Goal: Task Accomplishment & Management: Manage account settings

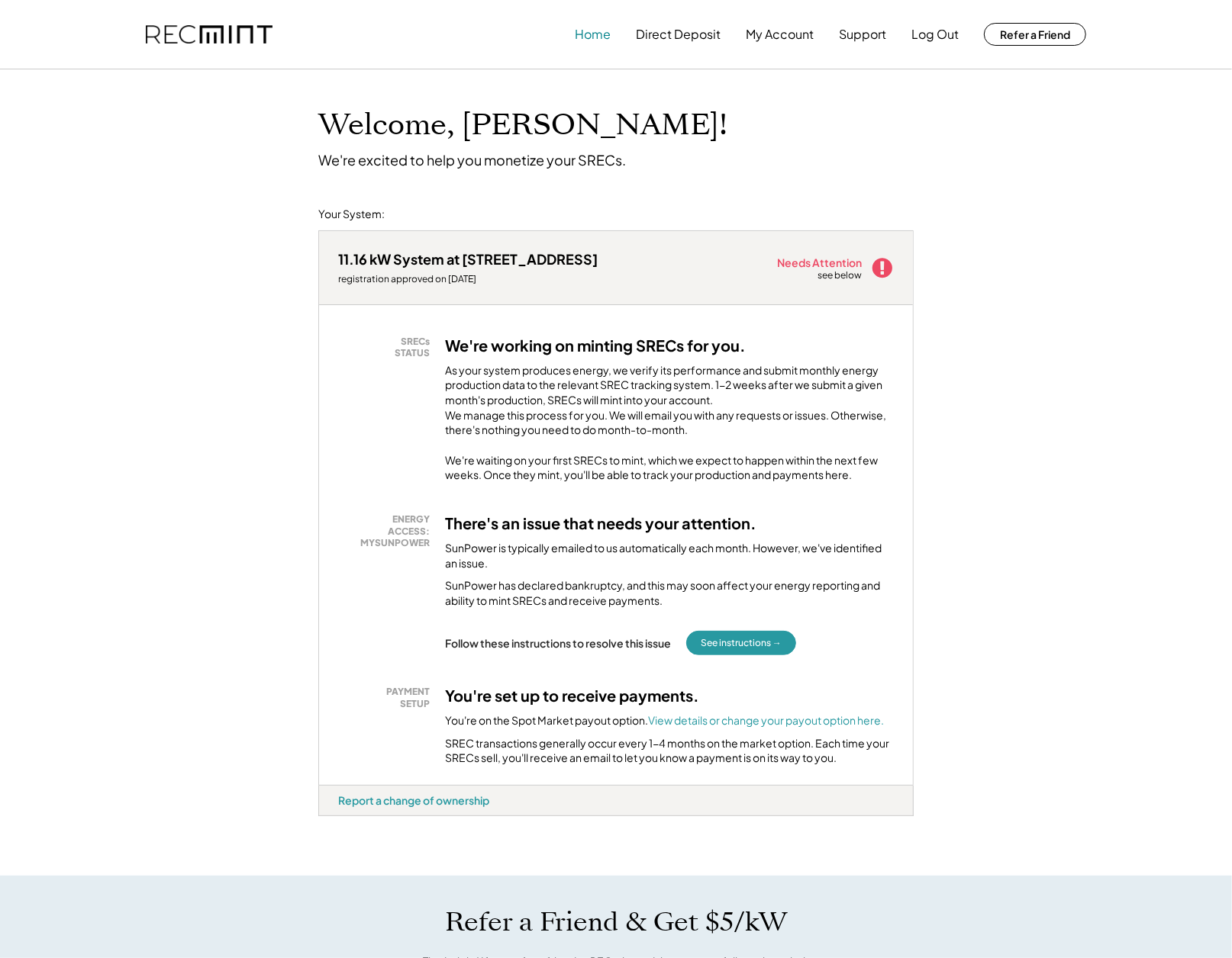
click at [587, 33] on button "Home" at bounding box center [593, 34] width 36 height 31
click at [594, 36] on button "Home" at bounding box center [593, 34] width 36 height 31
click at [950, 33] on button "Log Out" at bounding box center [935, 34] width 47 height 31
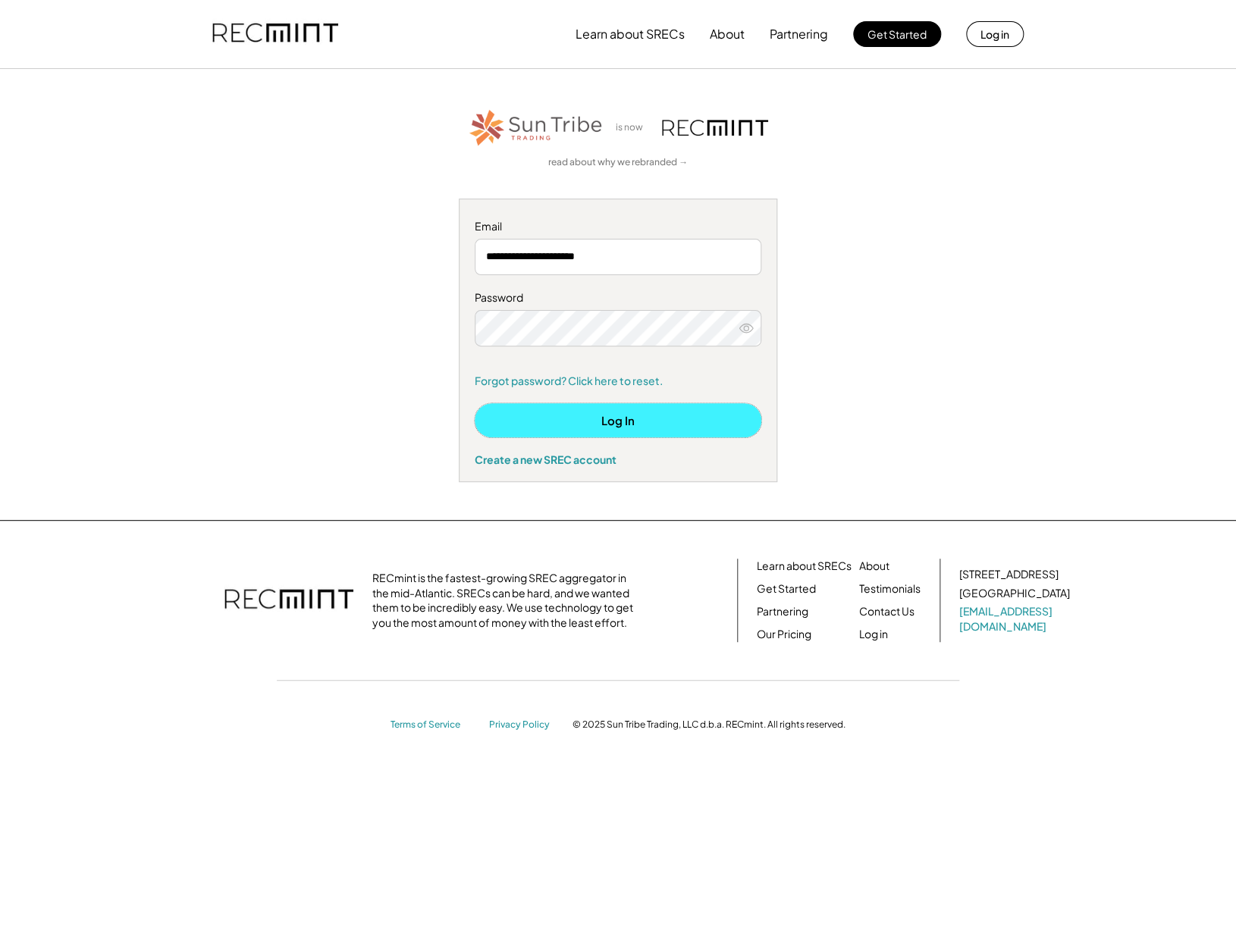
click at [590, 427] on button "Log In" at bounding box center [618, 421] width 287 height 34
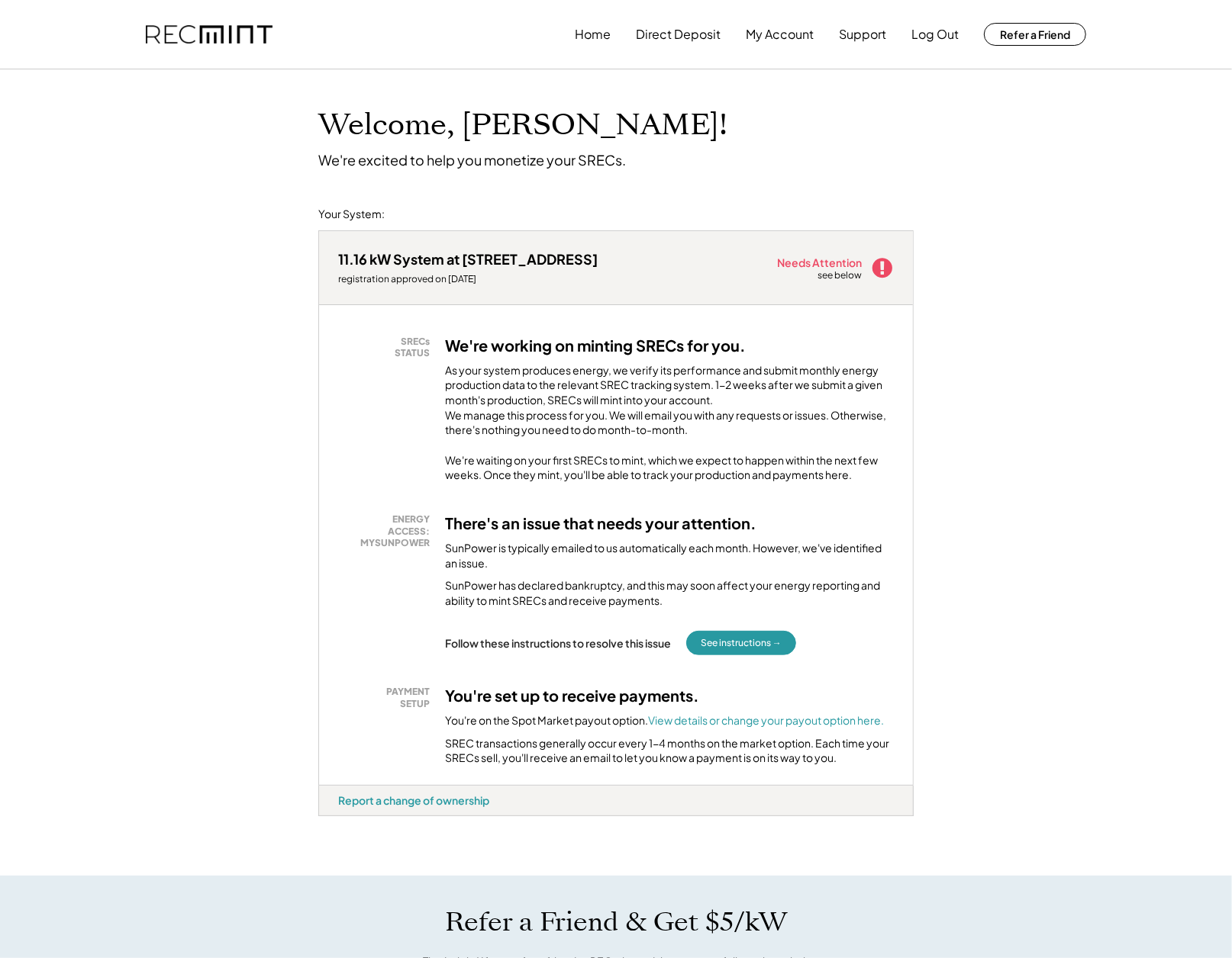
click at [870, 483] on div "We're waiting on your first SRECs to mint, which we expect to happen within the…" at bounding box center [669, 468] width 449 height 30
click at [453, 512] on div "SRECs STATUS We're working on minting SRECs for you. As your system produces en…" at bounding box center [616, 545] width 594 height 480
click at [760, 37] on button "My Account" at bounding box center [780, 34] width 68 height 31
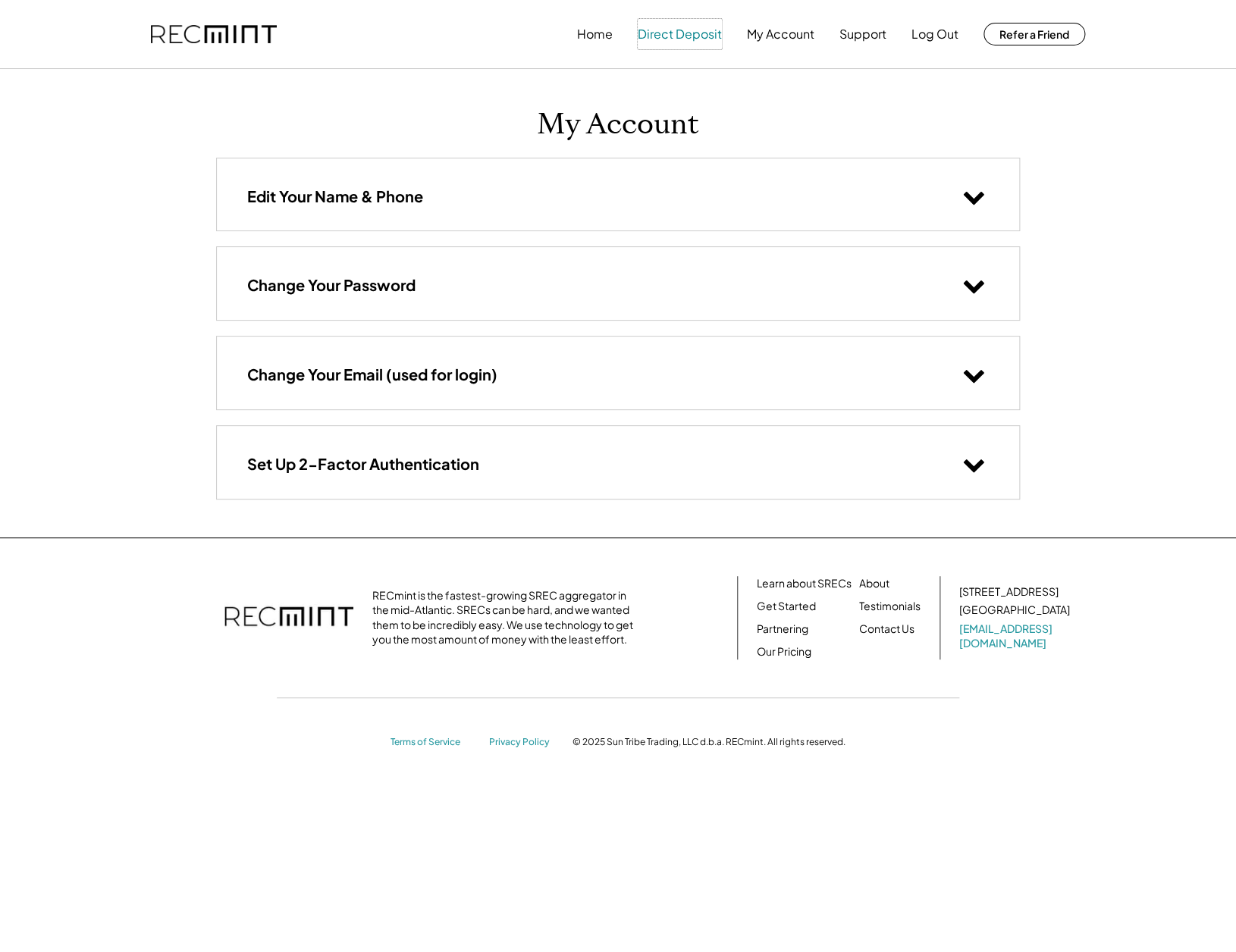
click at [675, 36] on button "Direct Deposit" at bounding box center [679, 34] width 85 height 30
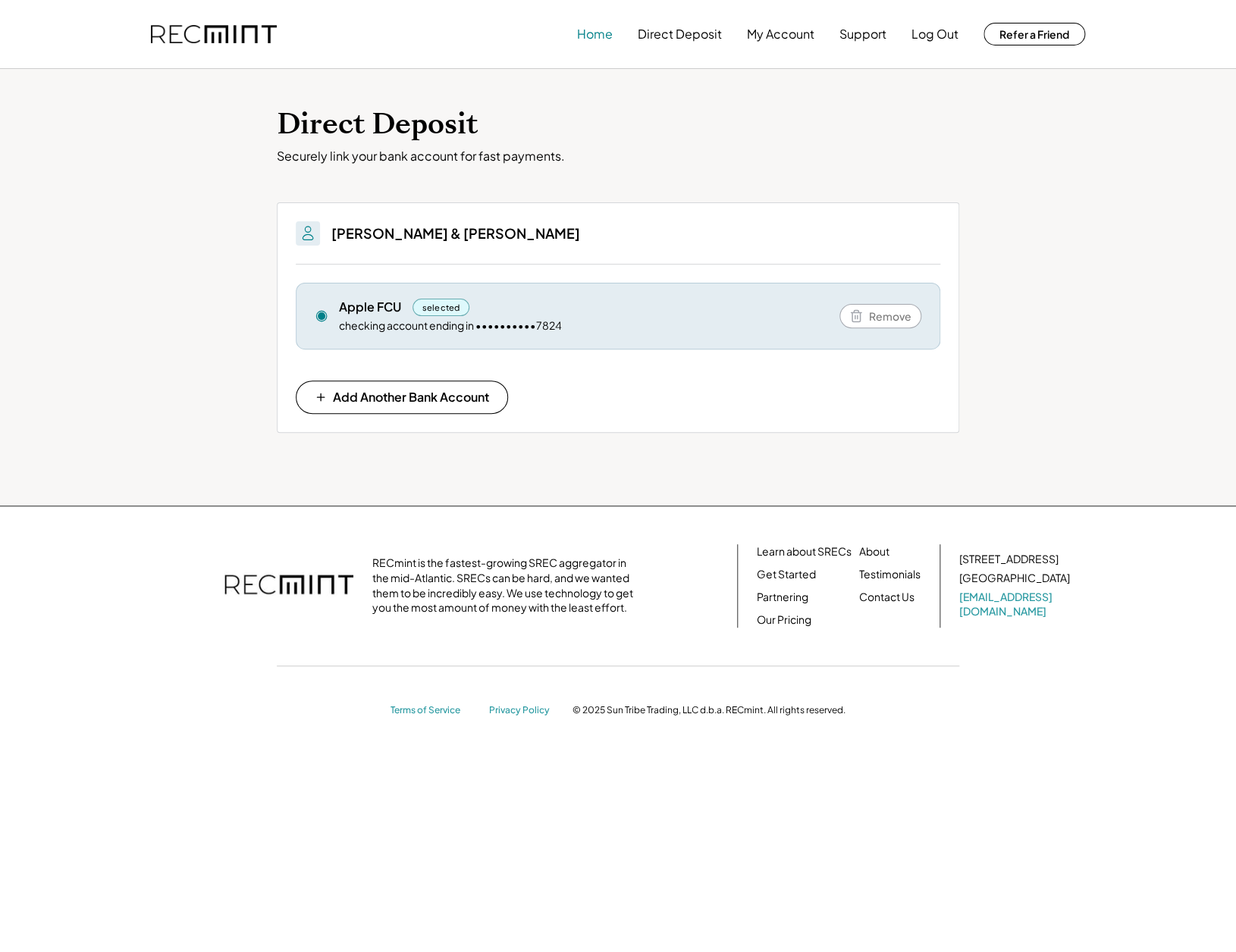
click at [588, 33] on button "Home" at bounding box center [595, 34] width 36 height 30
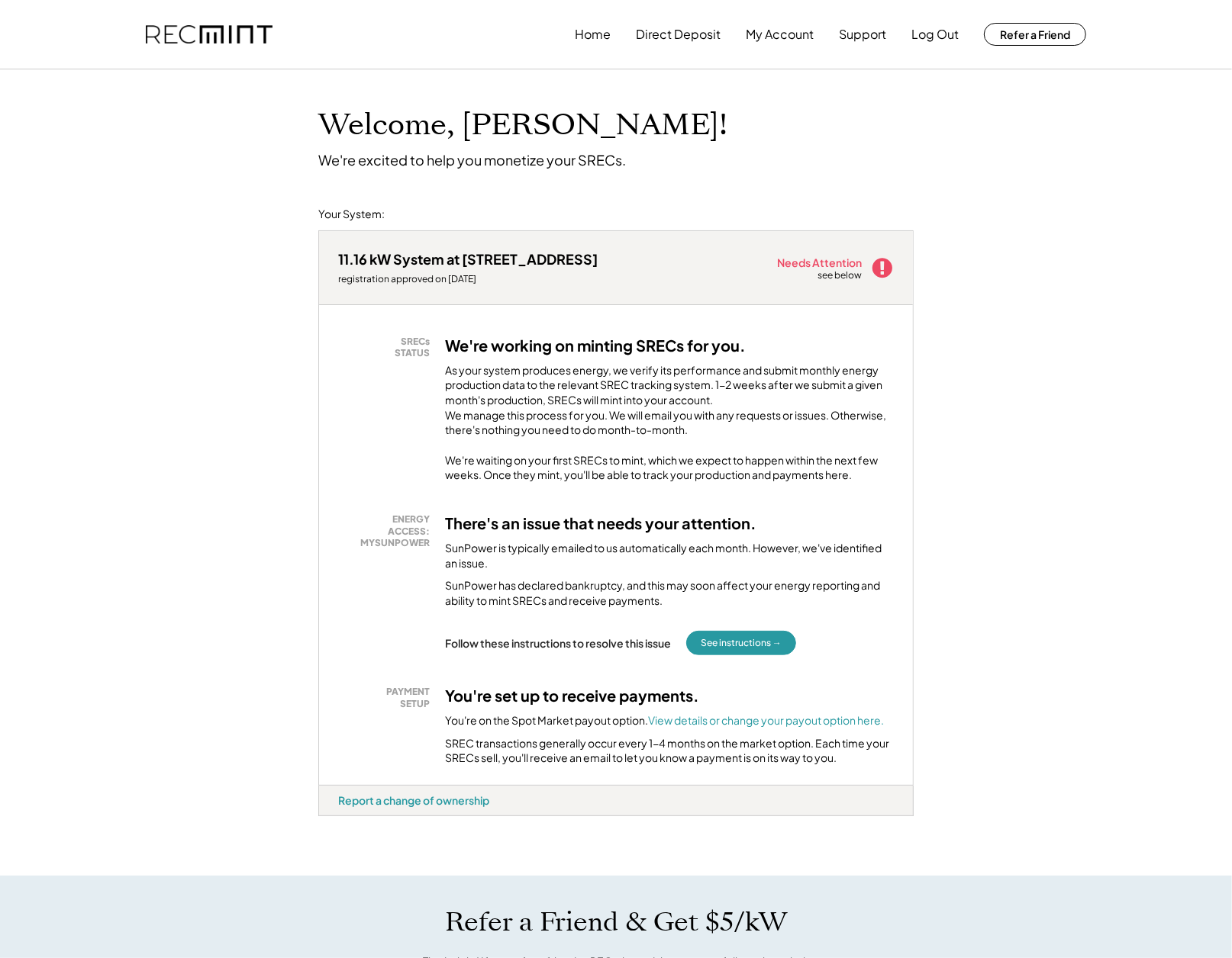
click at [883, 266] on icon at bounding box center [883, 268] width 23 height 23
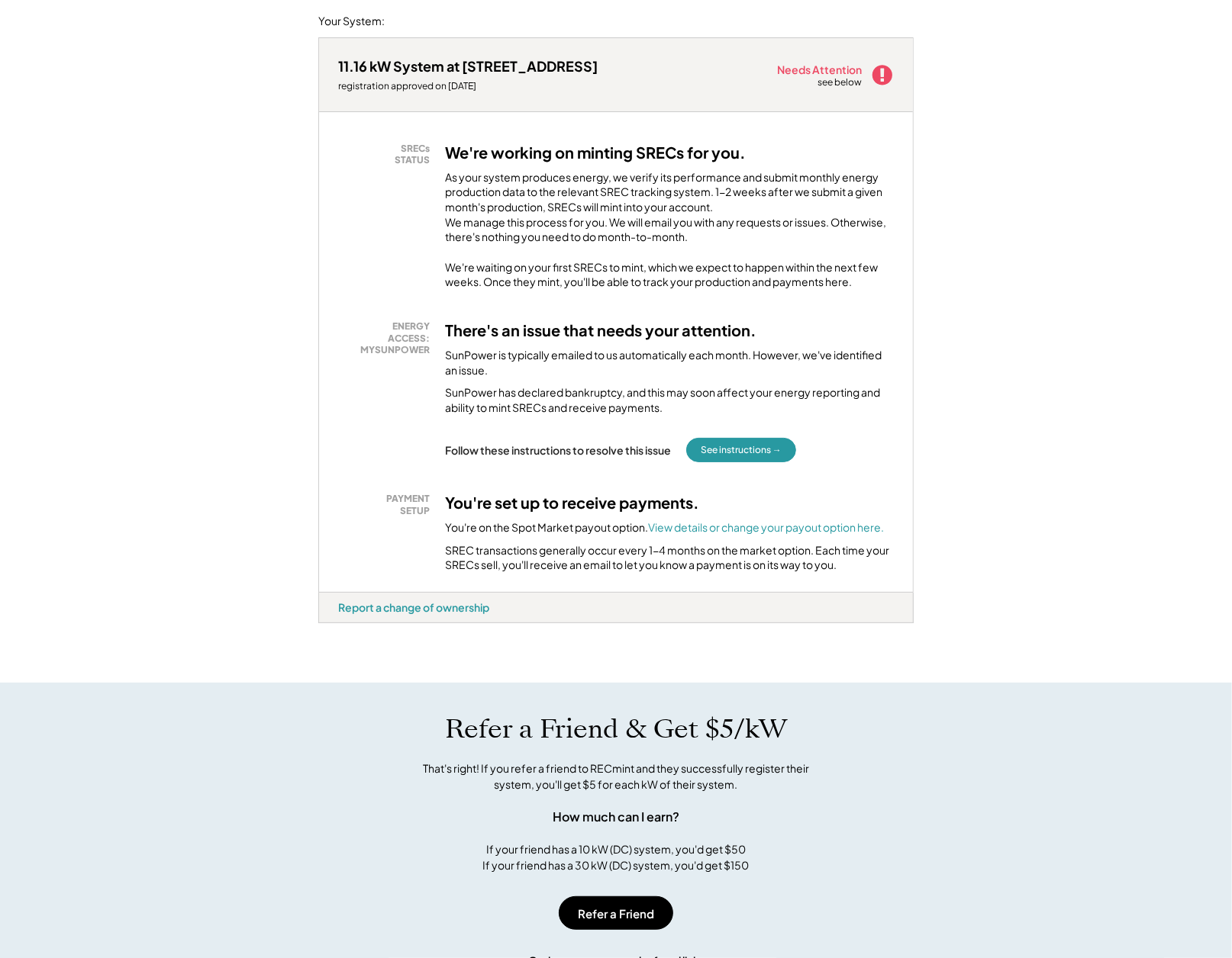
scroll to position [203, 0]
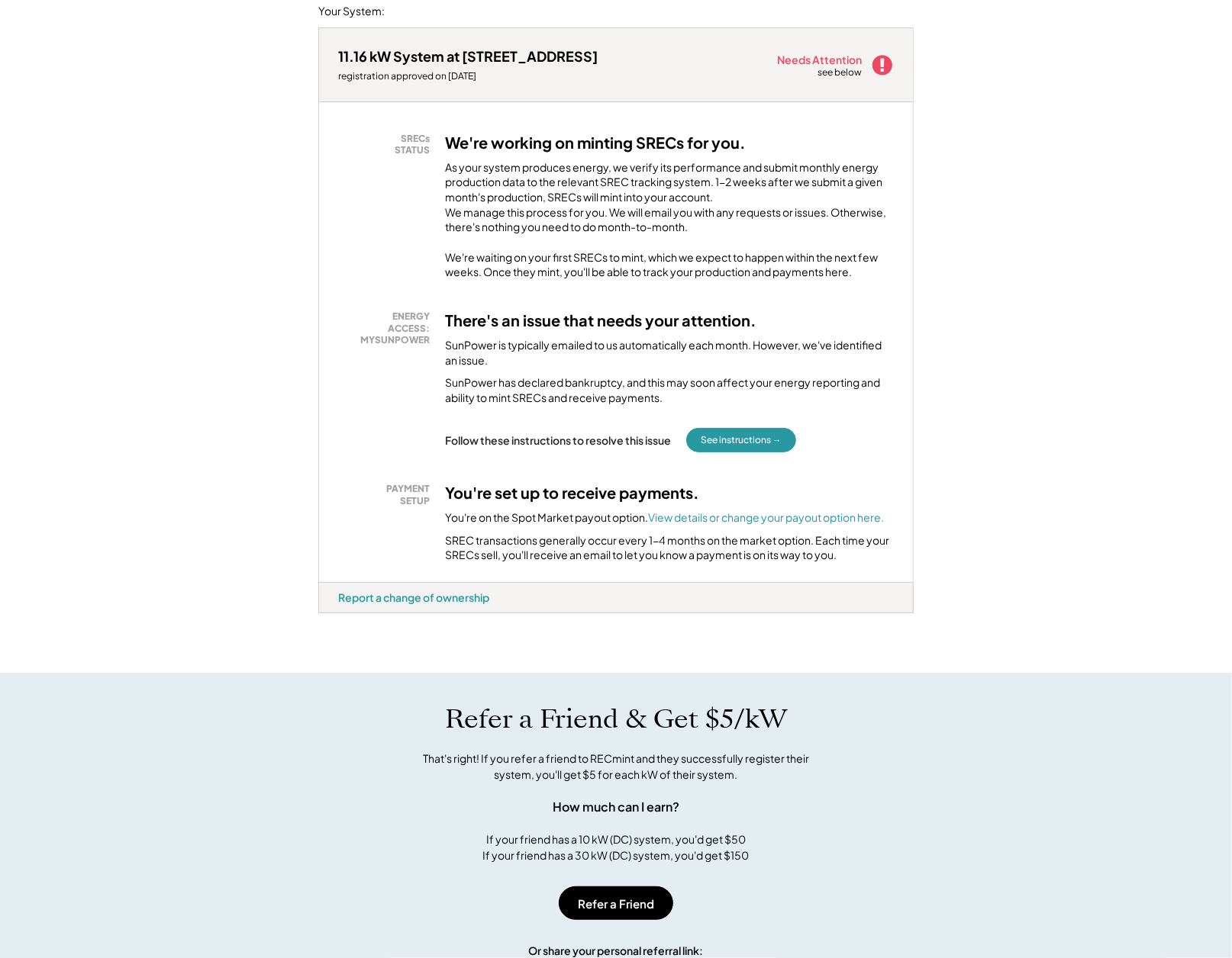
click at [539, 503] on h3 "You're set up to receive payments." at bounding box center [572, 492] width 254 height 20
click at [682, 524] on font "View details or change your payout option here." at bounding box center [766, 517] width 236 height 13
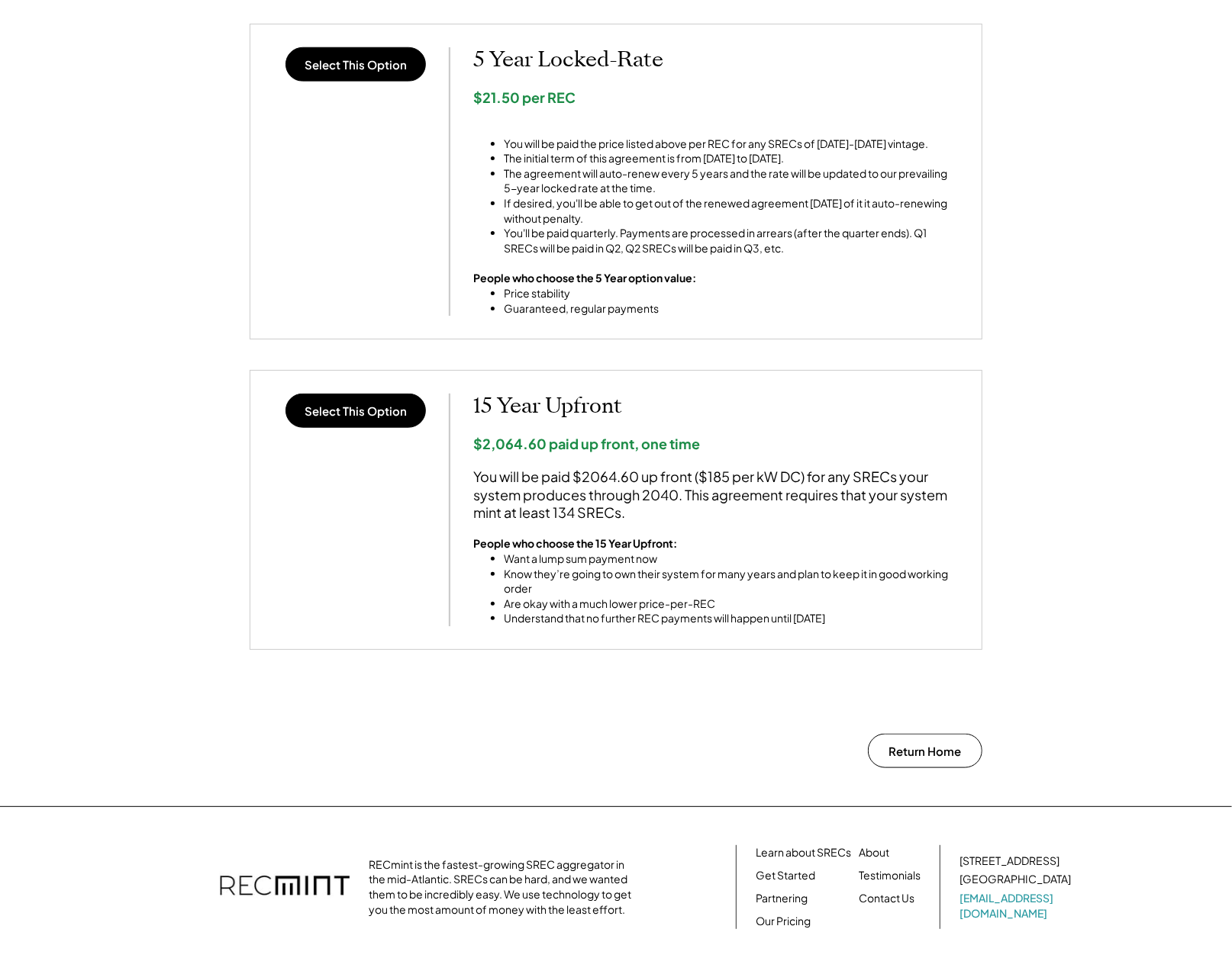
scroll to position [1007, 0]
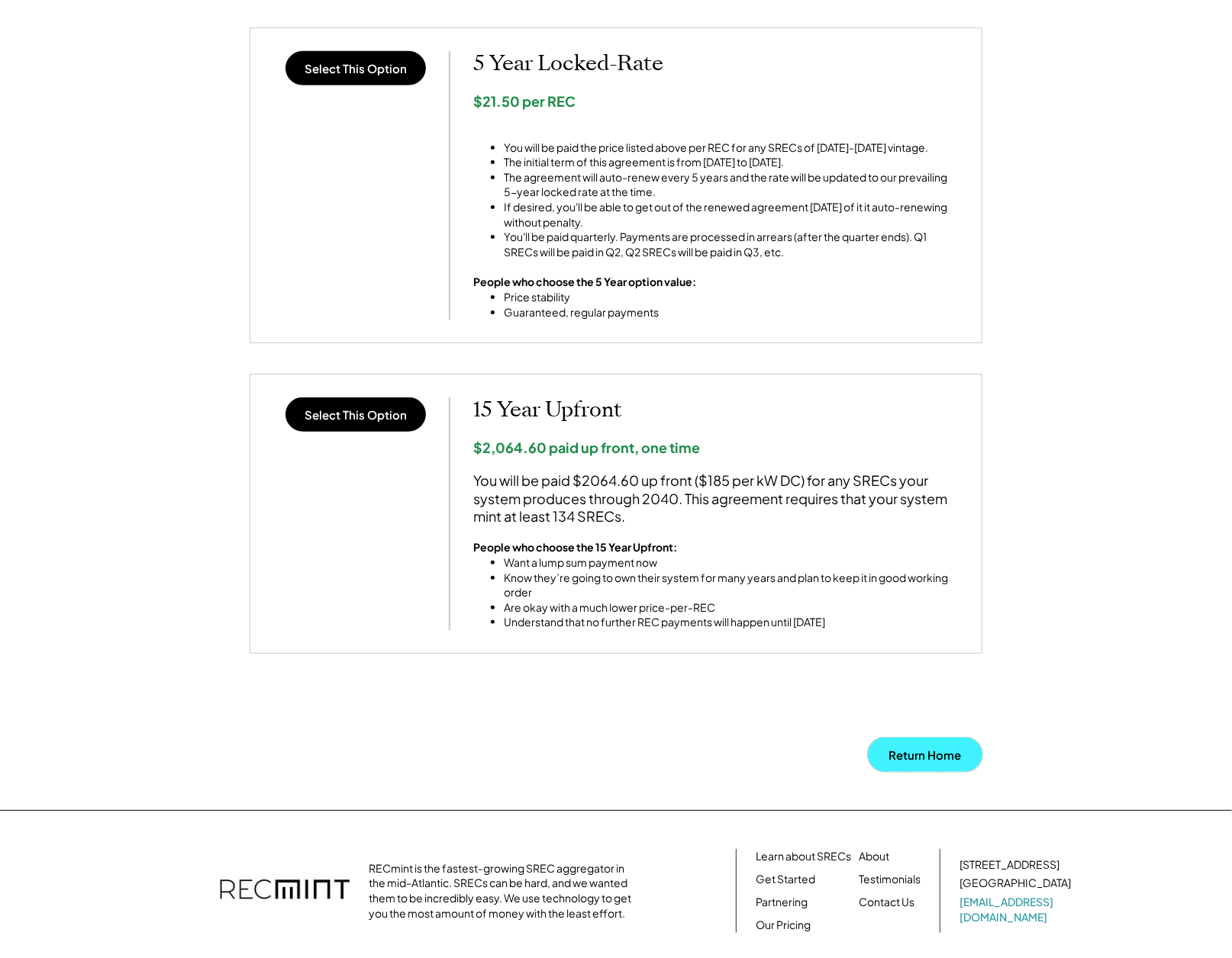
click at [925, 747] on button "Return Home" at bounding box center [925, 755] width 115 height 34
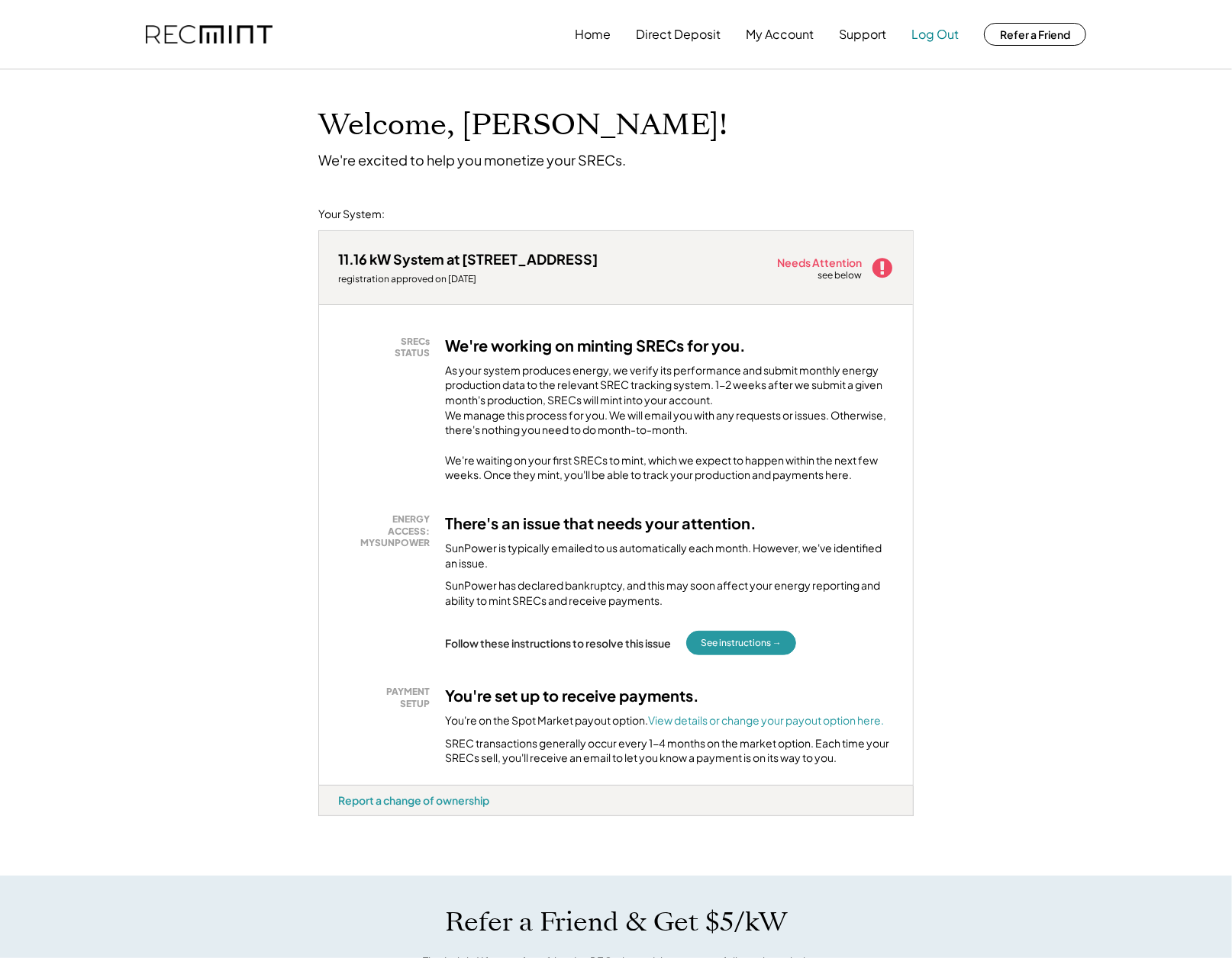
click at [936, 43] on button "Log Out" at bounding box center [935, 34] width 47 height 31
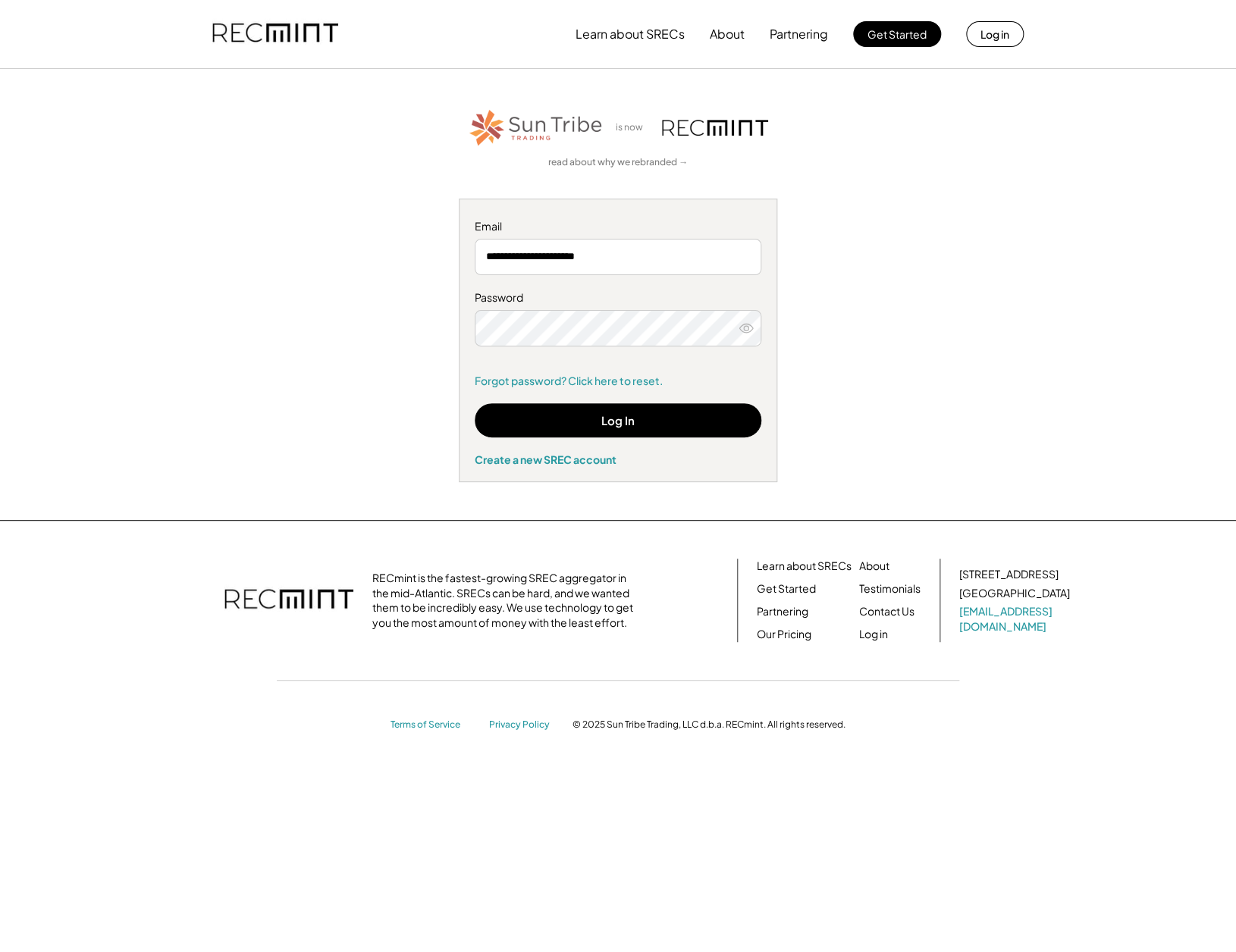
click at [948, 391] on div "**********" at bounding box center [618, 295] width 934 height 375
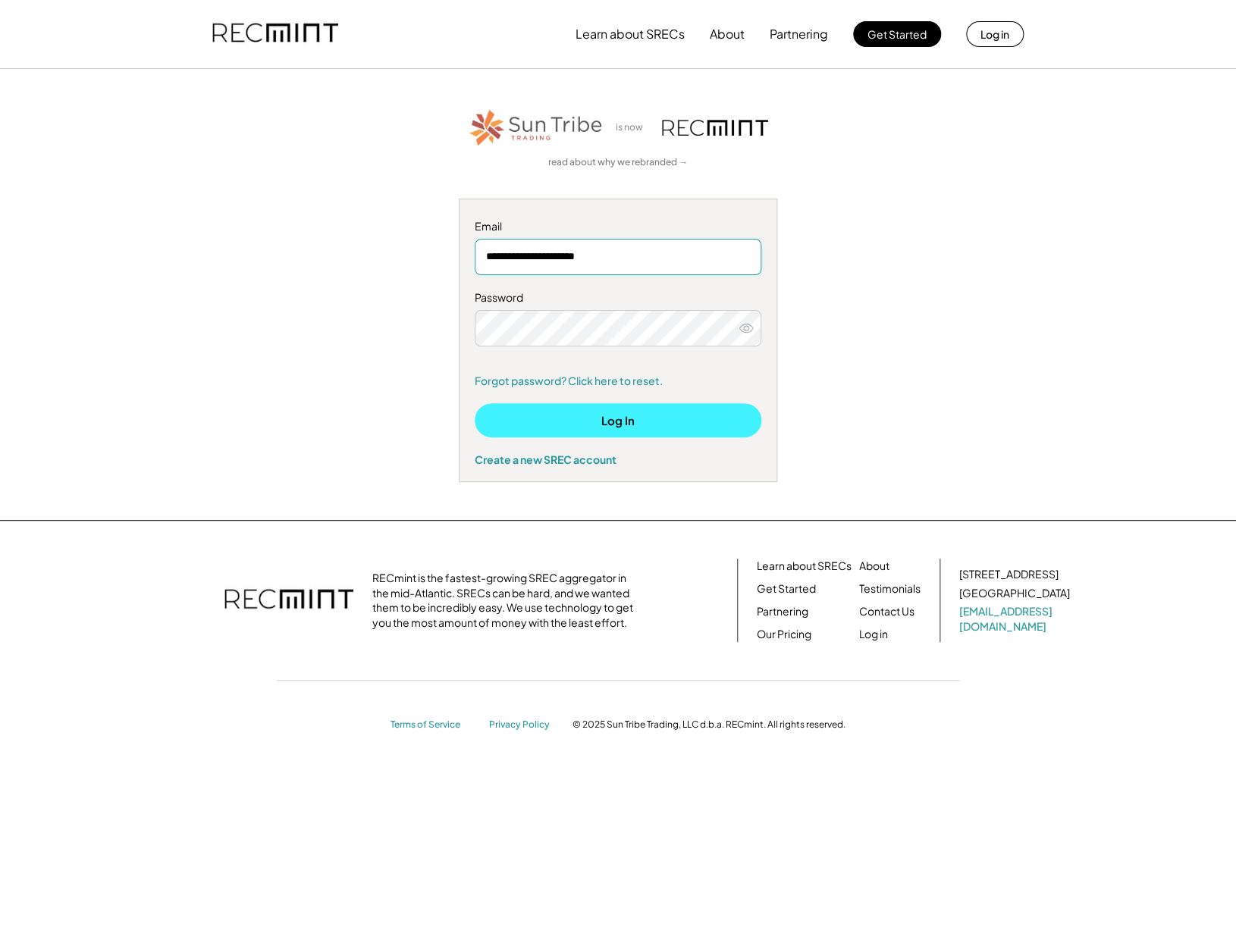
click at [595, 424] on button "Log In" at bounding box center [618, 421] width 287 height 34
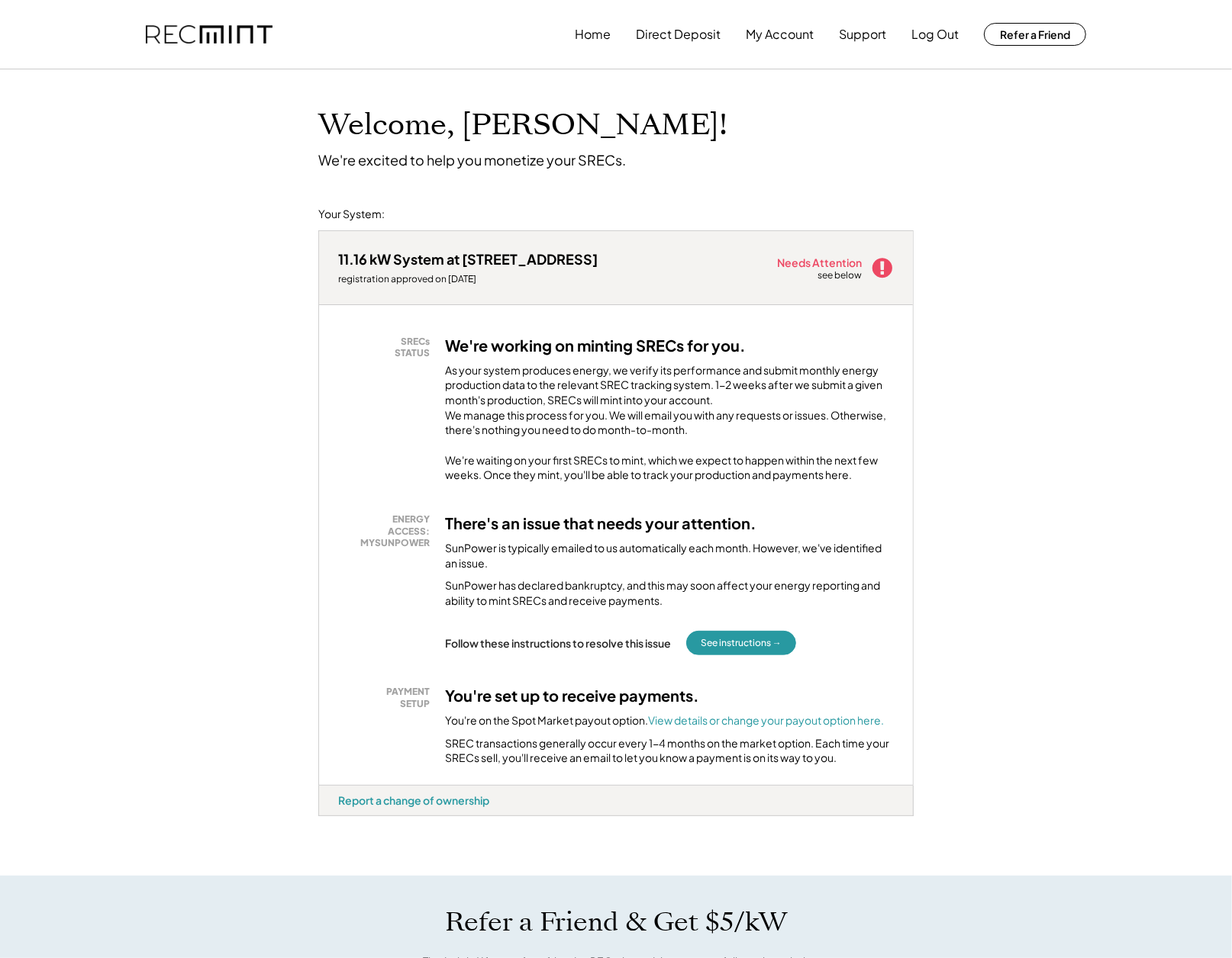
click at [701, 483] on div "We're waiting on your first SRECs to mint, which we expect to happen within the…" at bounding box center [669, 468] width 449 height 30
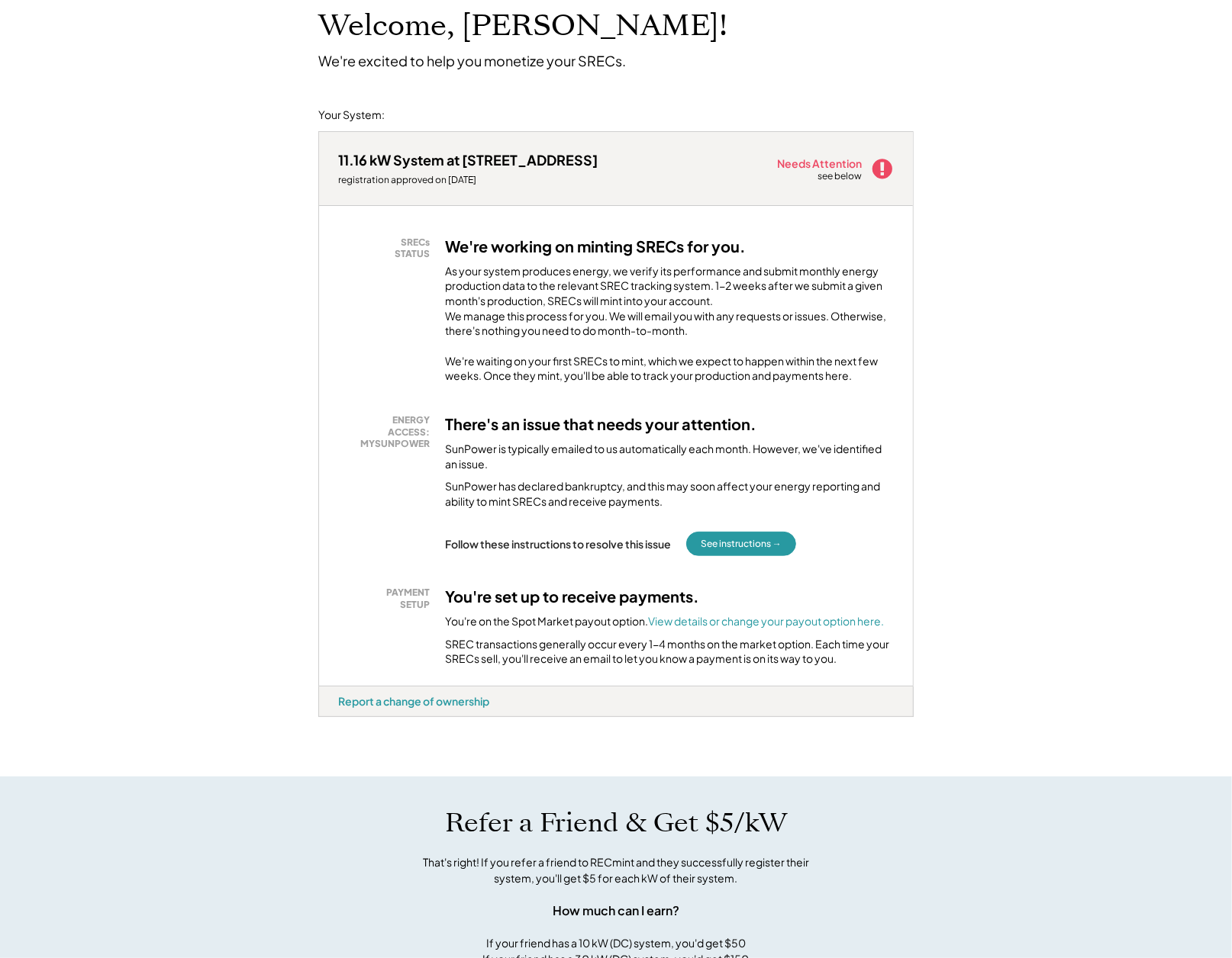
scroll to position [101, 0]
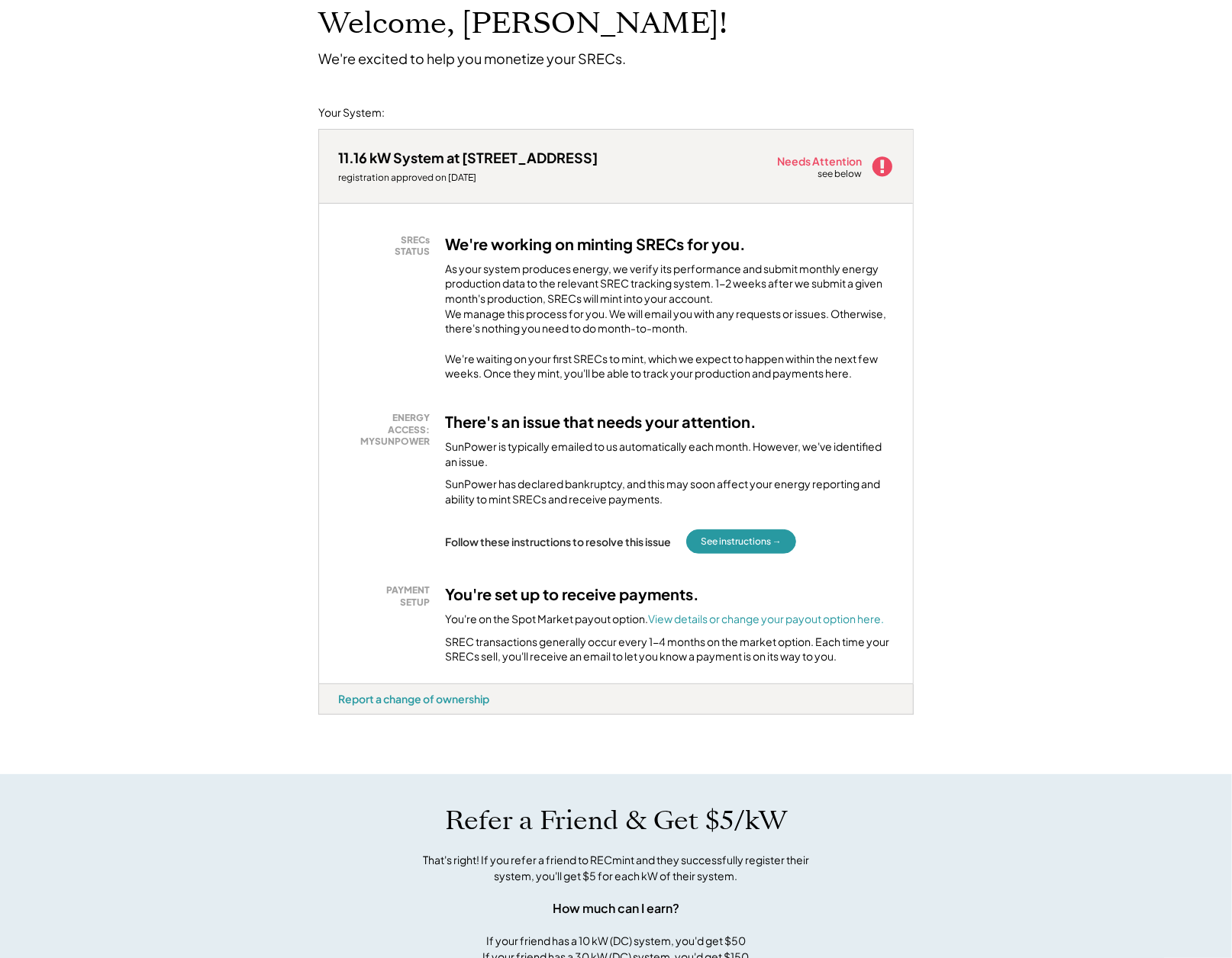
click at [522, 155] on div "11.16 kW System at [STREET_ADDRESS]" at bounding box center [468, 158] width 259 height 17
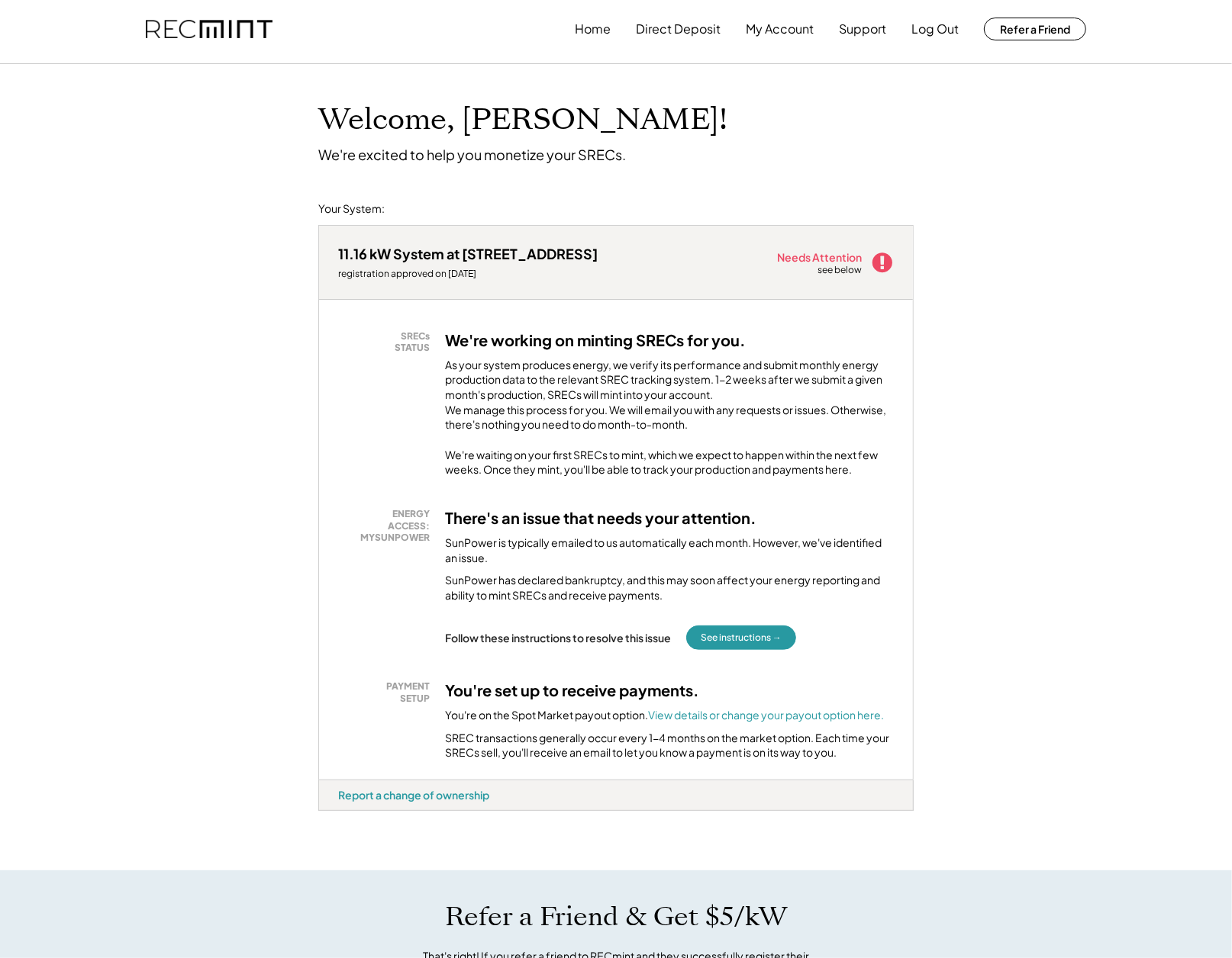
scroll to position [0, 0]
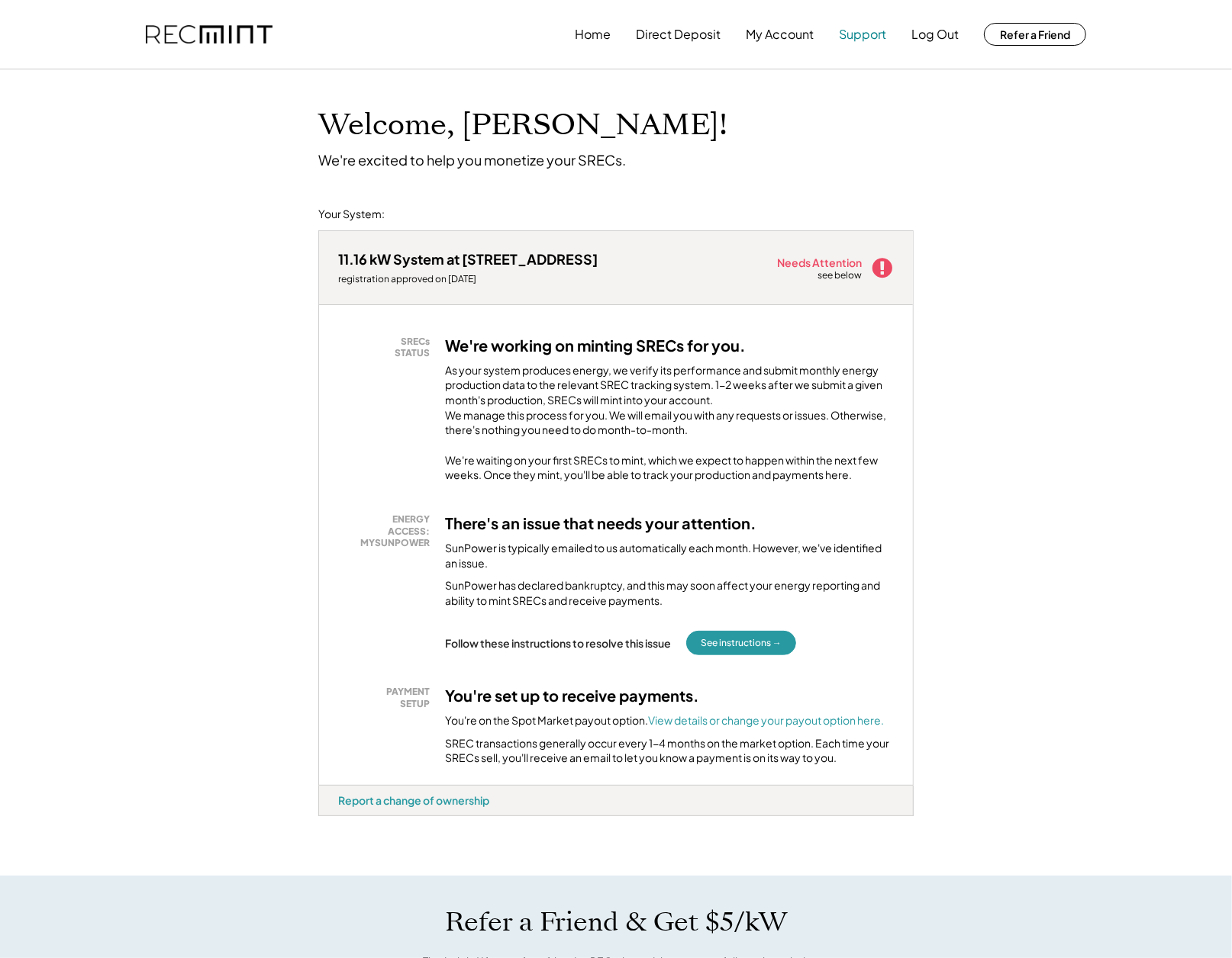
click at [854, 33] on button "Support" at bounding box center [862, 34] width 47 height 31
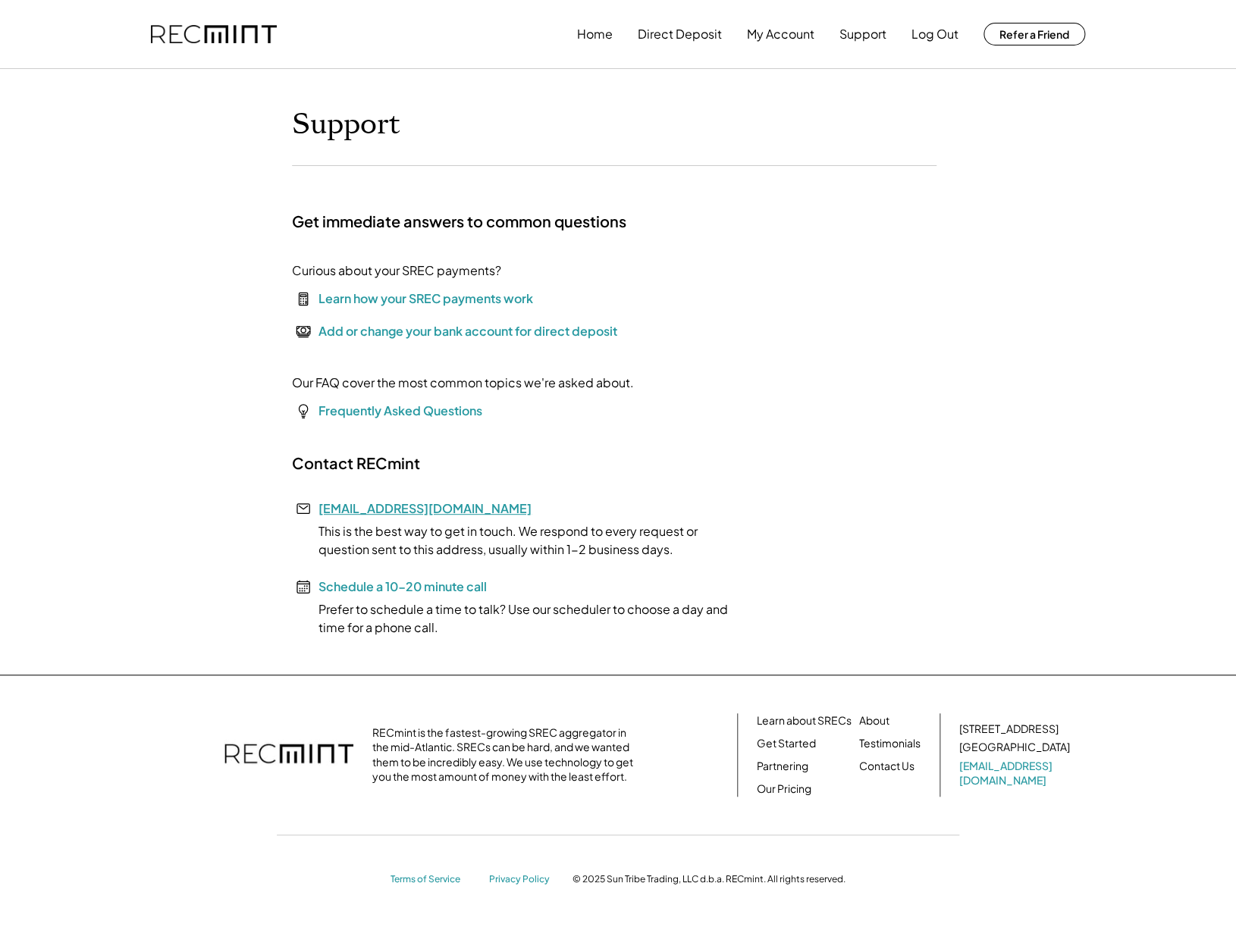
click at [396, 506] on link "[EMAIL_ADDRESS][DOMAIN_NAME]" at bounding box center [425, 508] width 213 height 16
click at [493, 32] on button "Home" at bounding box center [494, 34] width 36 height 30
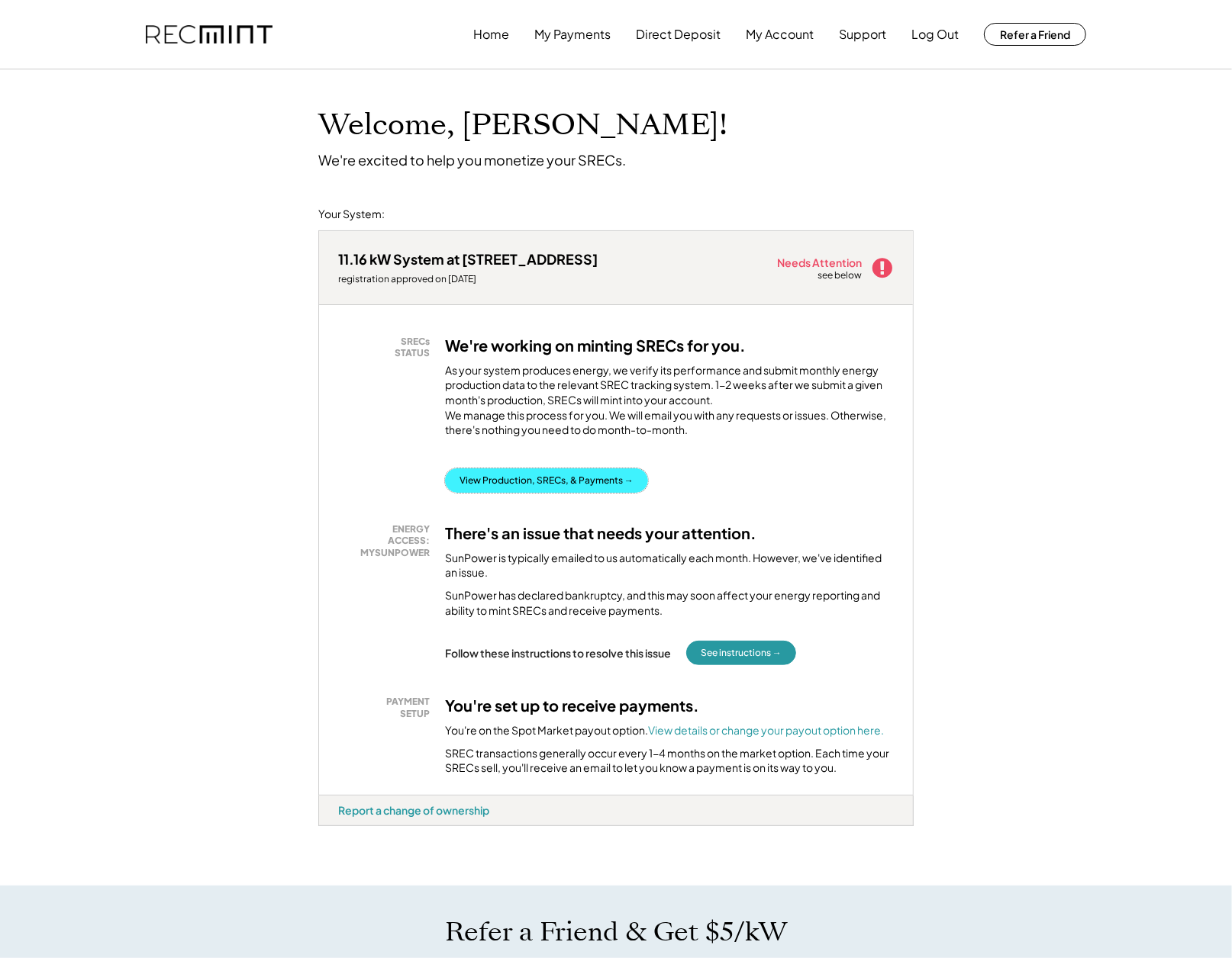
click at [529, 486] on button "View Production, SRECs, & Payments →" at bounding box center [546, 481] width 203 height 25
